Goal: Task Accomplishment & Management: Manage account settings

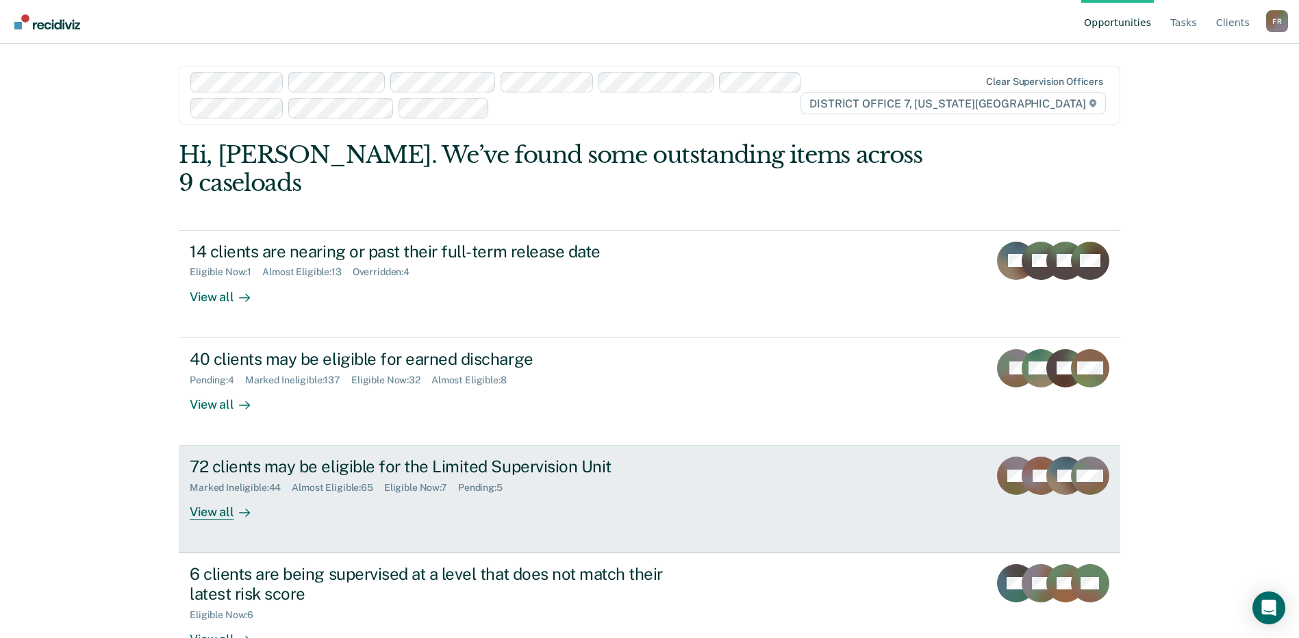
click at [238, 494] on div "View all" at bounding box center [228, 507] width 77 height 27
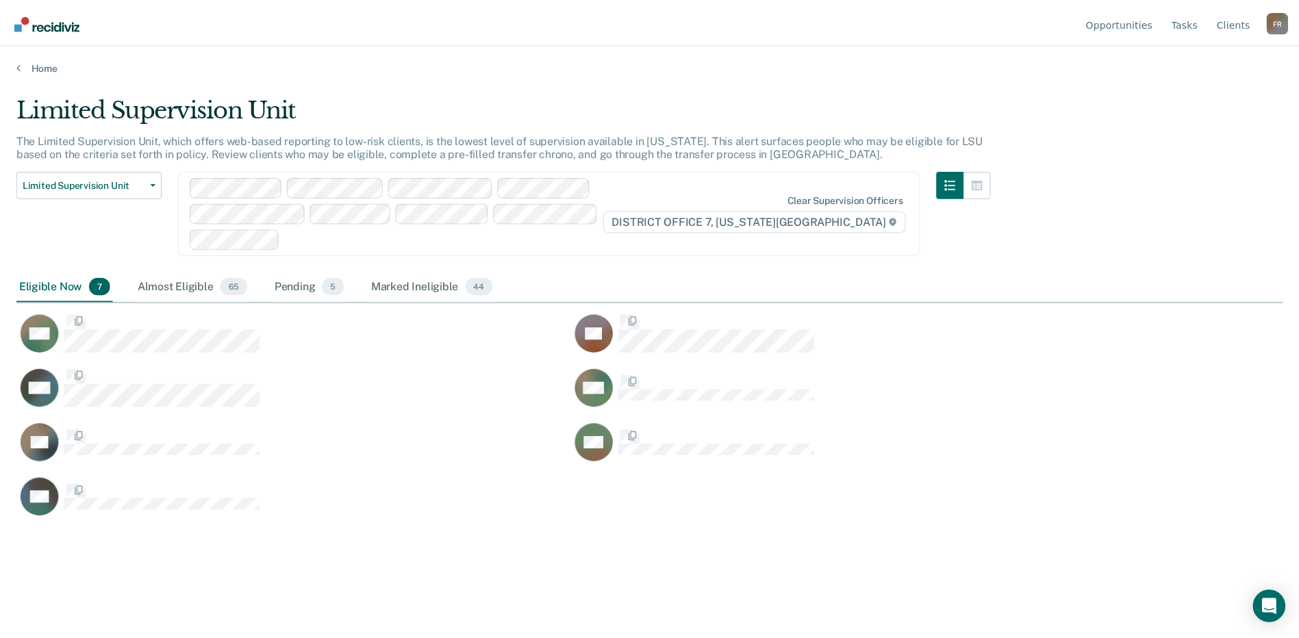
scroll to position [431, 1266]
click at [178, 284] on div "Almost Eligible 65" at bounding box center [194, 287] width 116 height 30
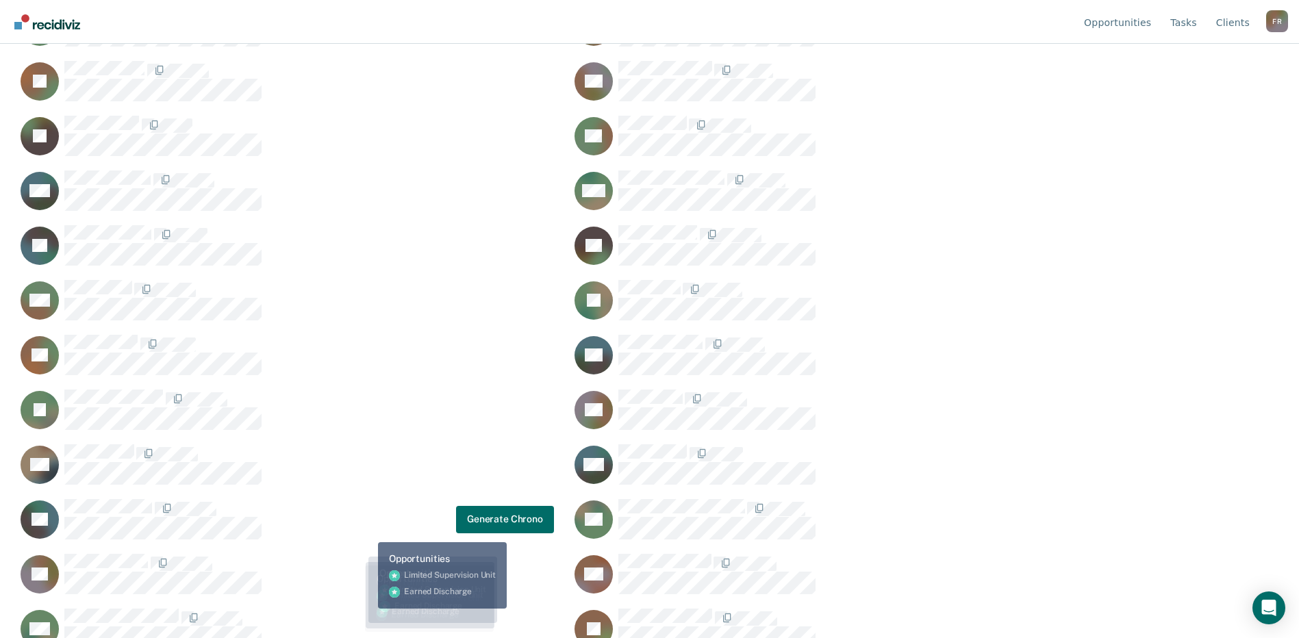
scroll to position [1276, 0]
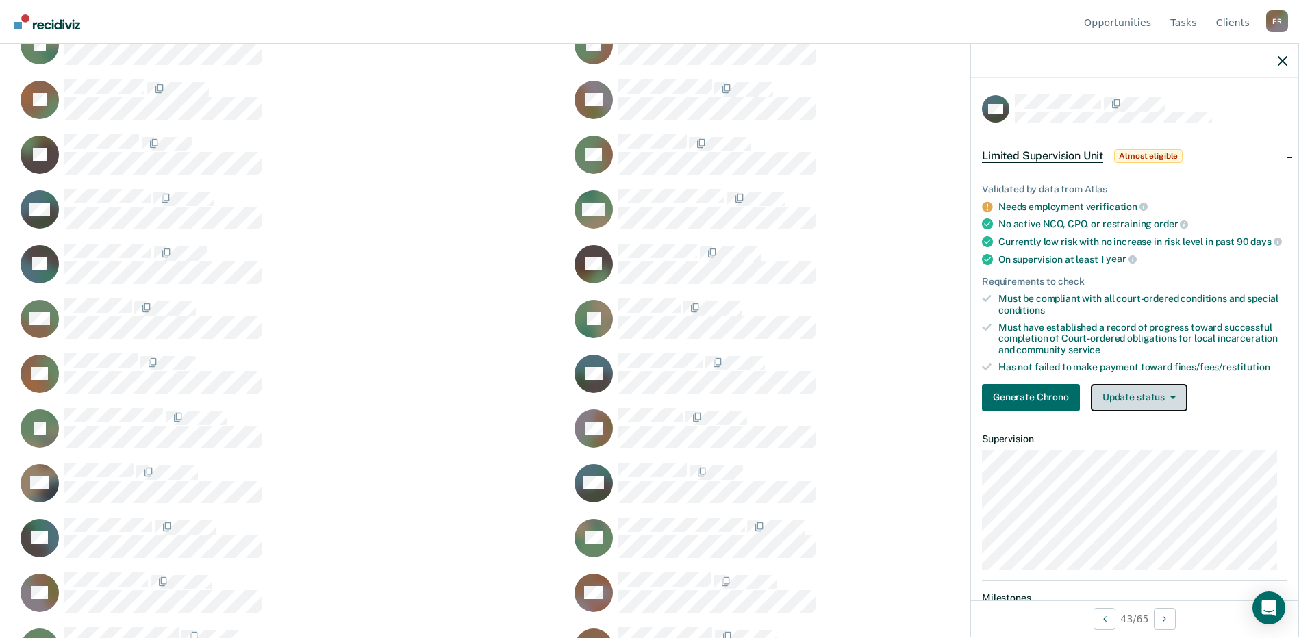
click at [1136, 412] on button "Update status" at bounding box center [1139, 397] width 97 height 27
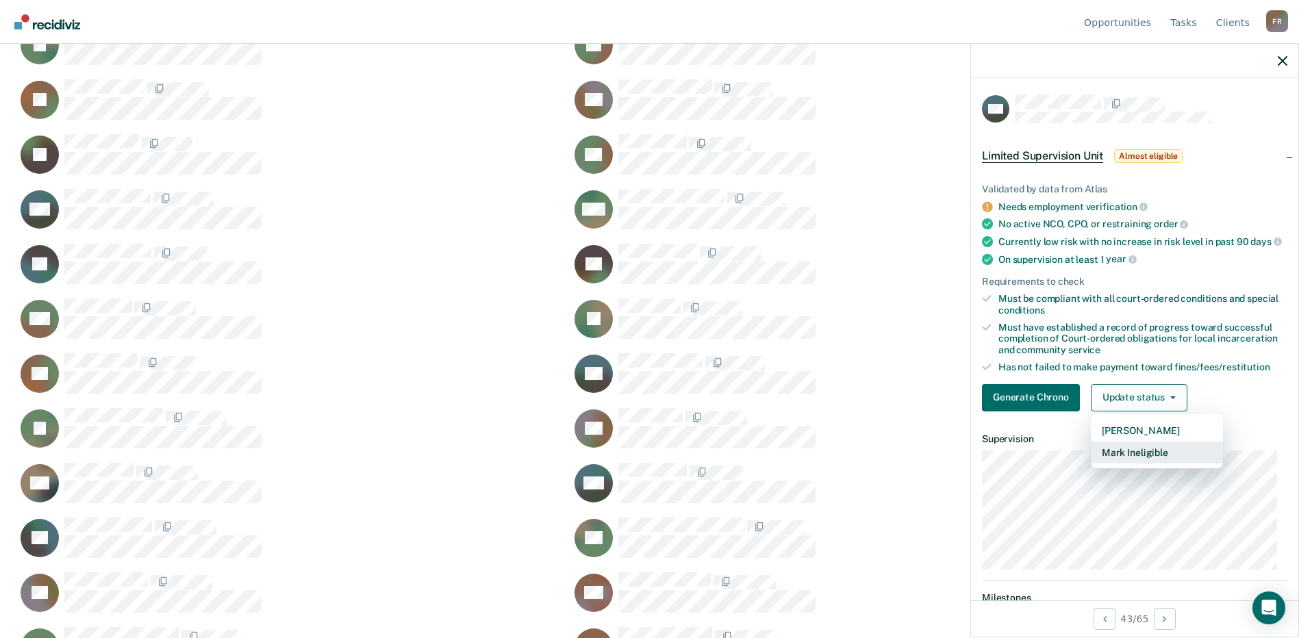
click at [1134, 464] on button "Mark Ineligible" at bounding box center [1157, 453] width 132 height 22
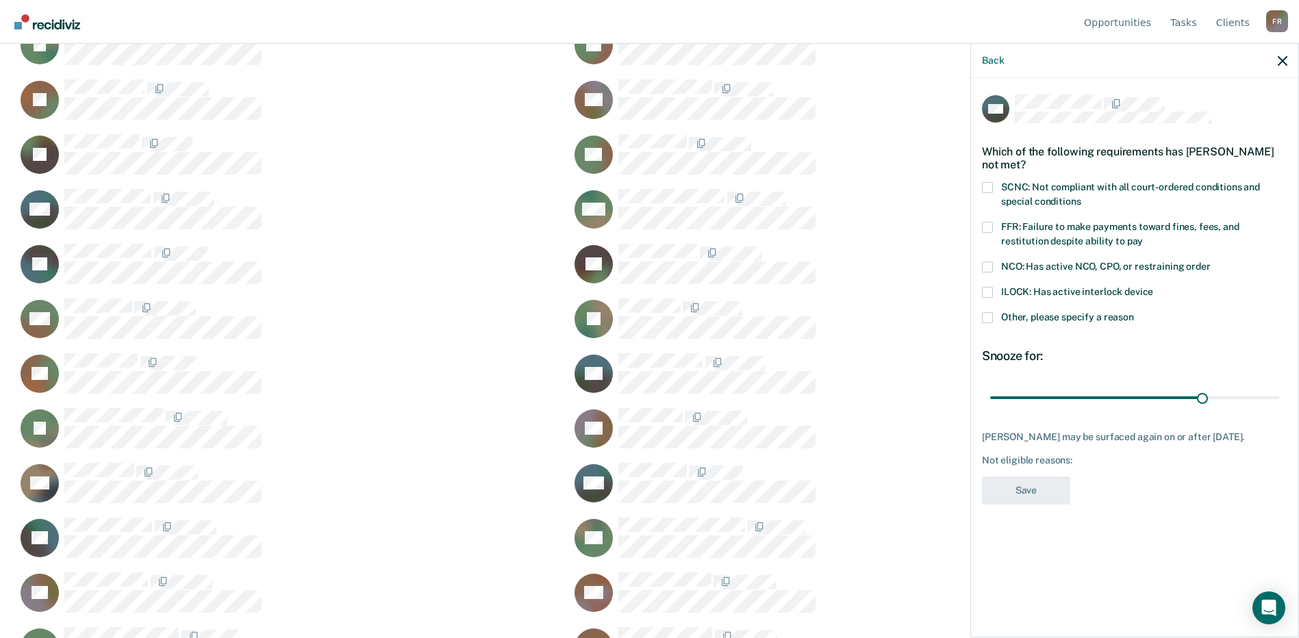
click at [1010, 188] on span "SCNC: Not compliant with all court-ordered conditions and special conditions" at bounding box center [1130, 193] width 259 height 25
click at [1081, 197] on input "SCNC: Not compliant with all court-ordered conditions and special conditions" at bounding box center [1081, 197] width 0 height 0
click at [1047, 231] on label "FFR: Failure to make payments toward fines, fees, and restitution despite abili…" at bounding box center [1134, 236] width 305 height 29
click at [1143, 236] on input "FFR: Failure to make payments toward fines, fees, and restitution despite abili…" at bounding box center [1143, 236] width 0 height 0
click at [1042, 312] on span "Other, please specify a reason" at bounding box center [1067, 317] width 133 height 11
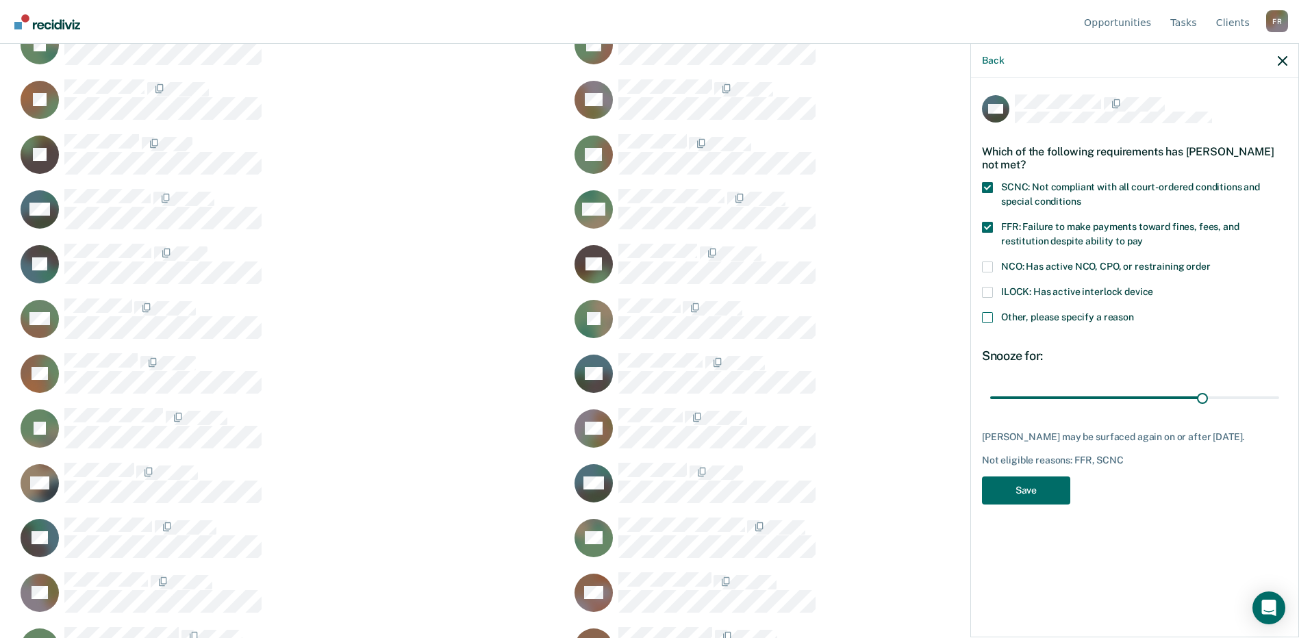
click at [1134, 312] on input "Other, please specify a reason" at bounding box center [1134, 312] width 0 height 0
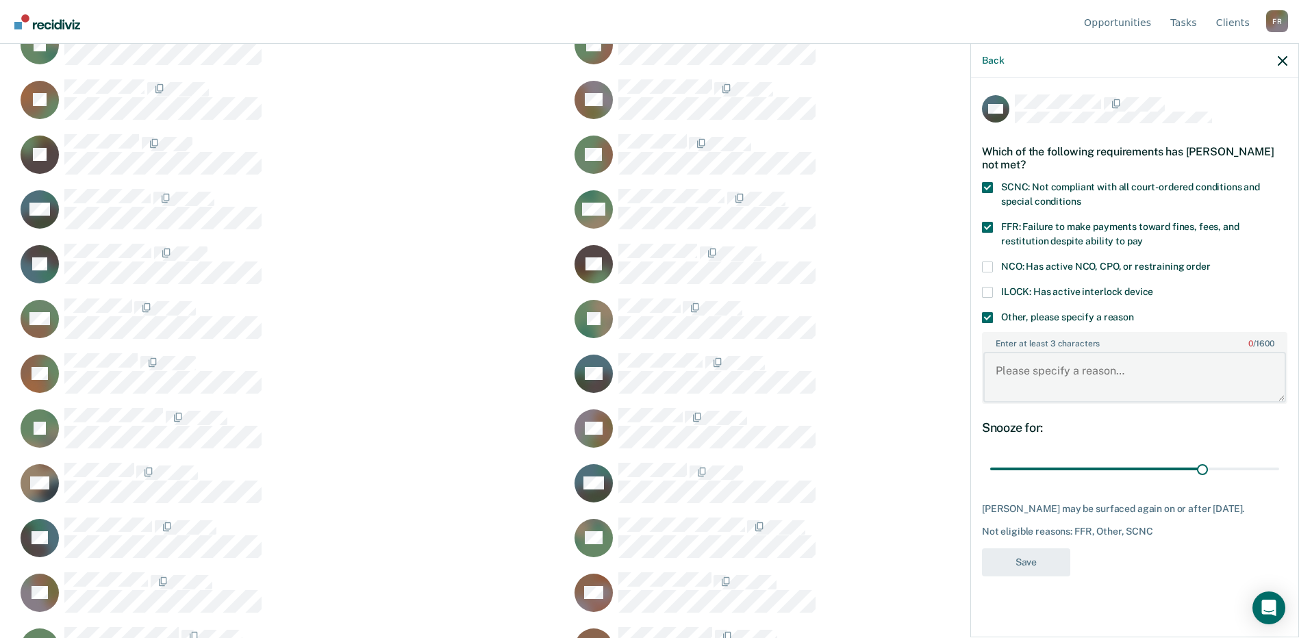
click at [1046, 392] on textarea "Enter at least 3 characters 0 / 1600" at bounding box center [1134, 377] width 303 height 51
type textarea "Court fines are too high - Over $25,000.00 remains due"
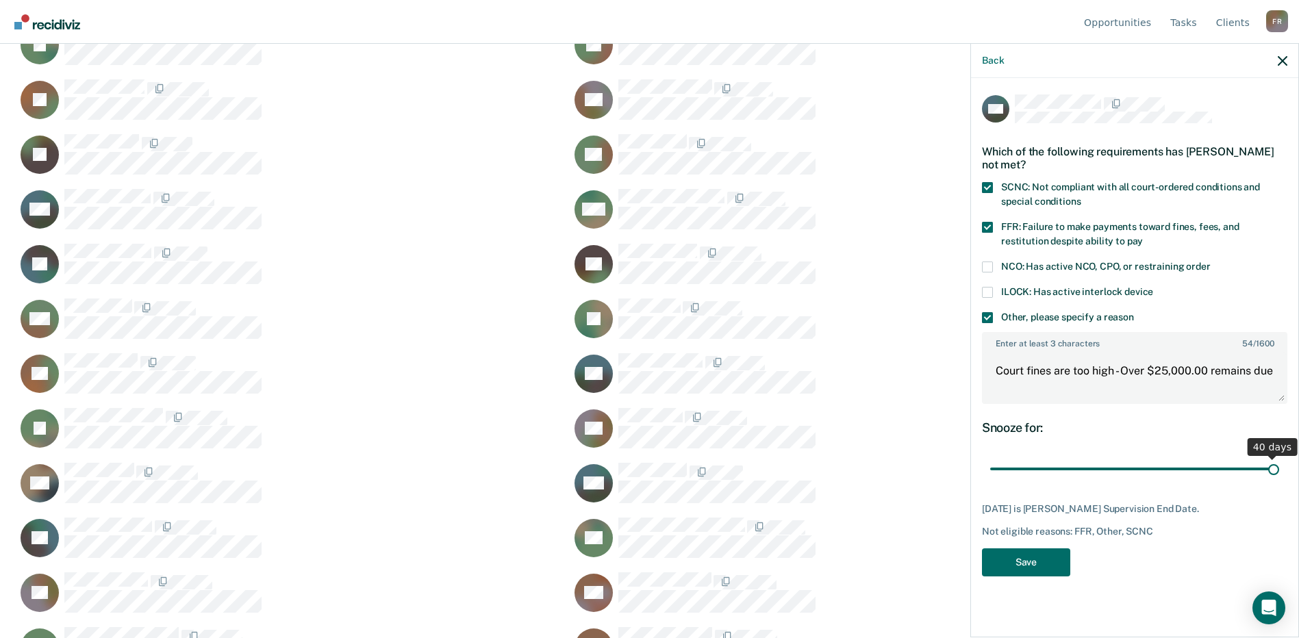
drag, startPoint x: 1205, startPoint y: 469, endPoint x: 1311, endPoint y: 468, distance: 105.5
type input "40"
click at [1279, 468] on input "range" at bounding box center [1134, 469] width 289 height 24
click at [1024, 564] on button "Save" at bounding box center [1026, 563] width 88 height 28
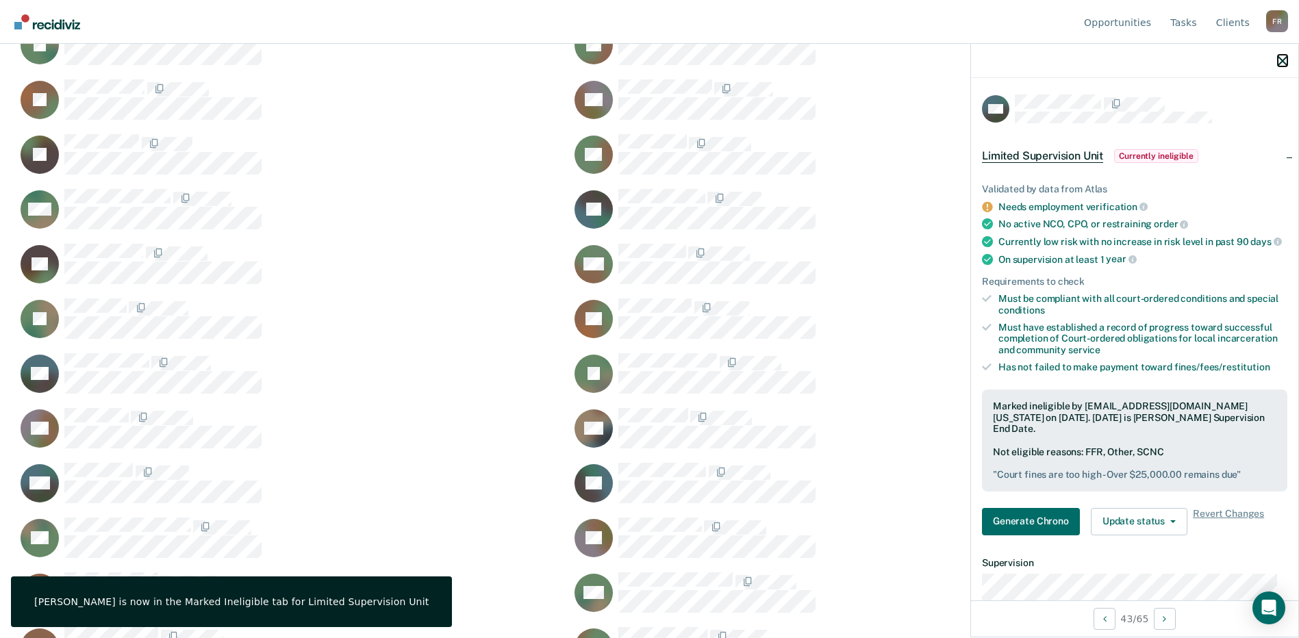
click at [1281, 62] on icon "button" at bounding box center [1283, 61] width 10 height 10
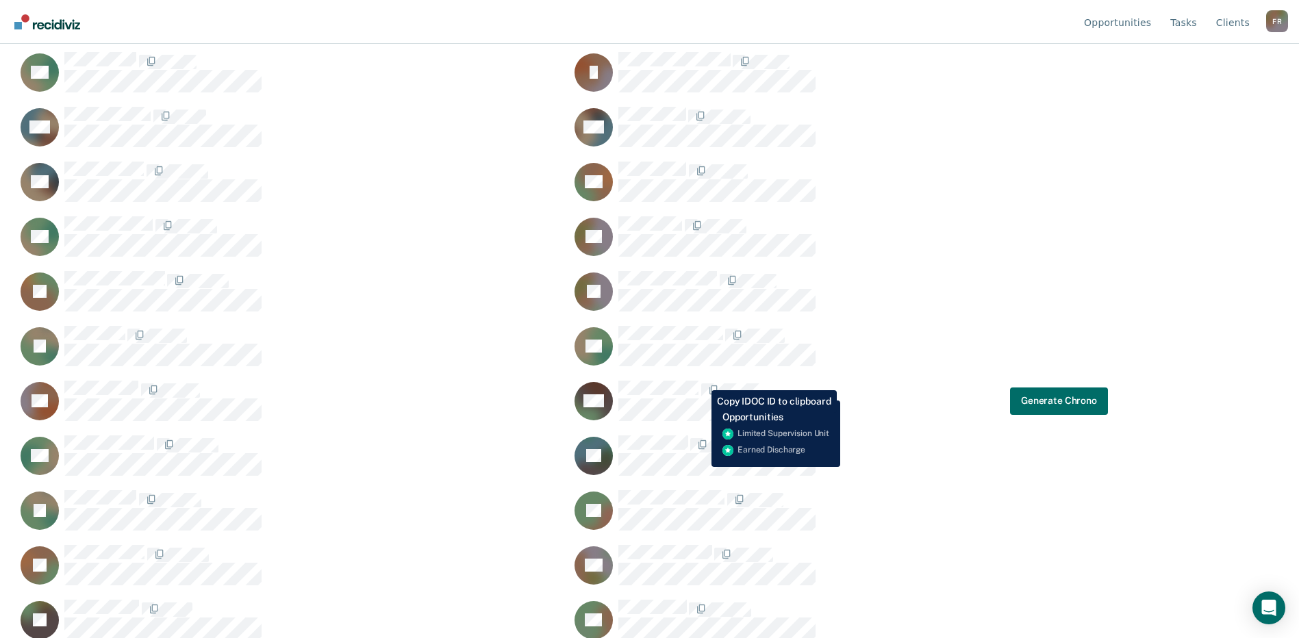
scroll to position [605, 0]
